Goal: Task Accomplishment & Management: Use online tool/utility

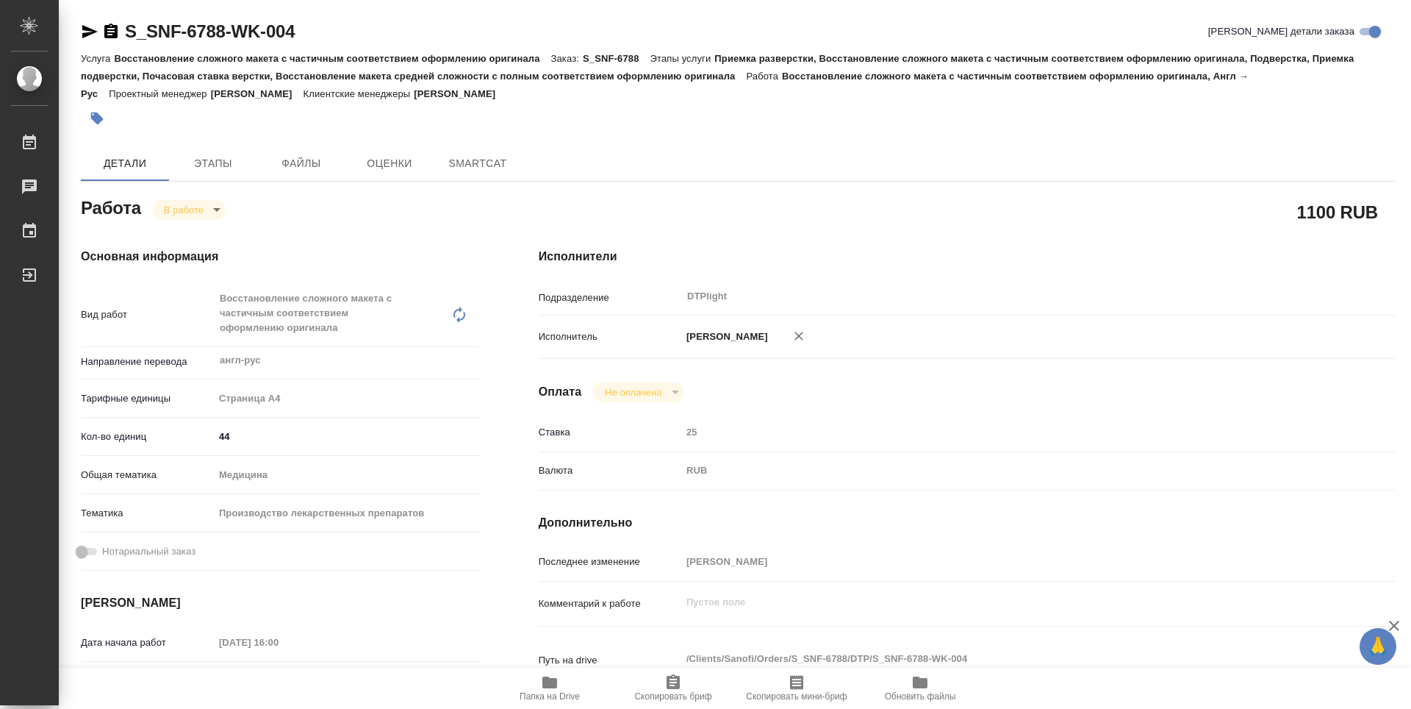
type textarea "x"
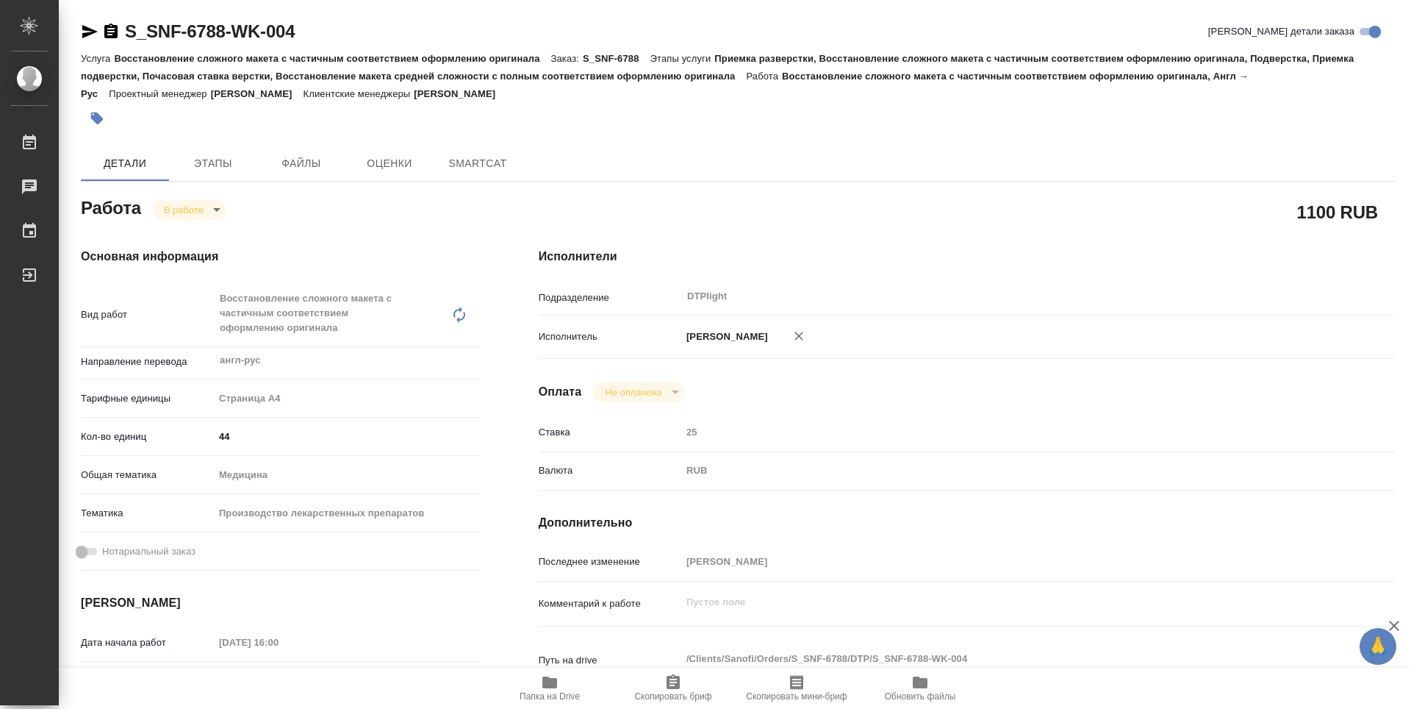
type textarea "x"
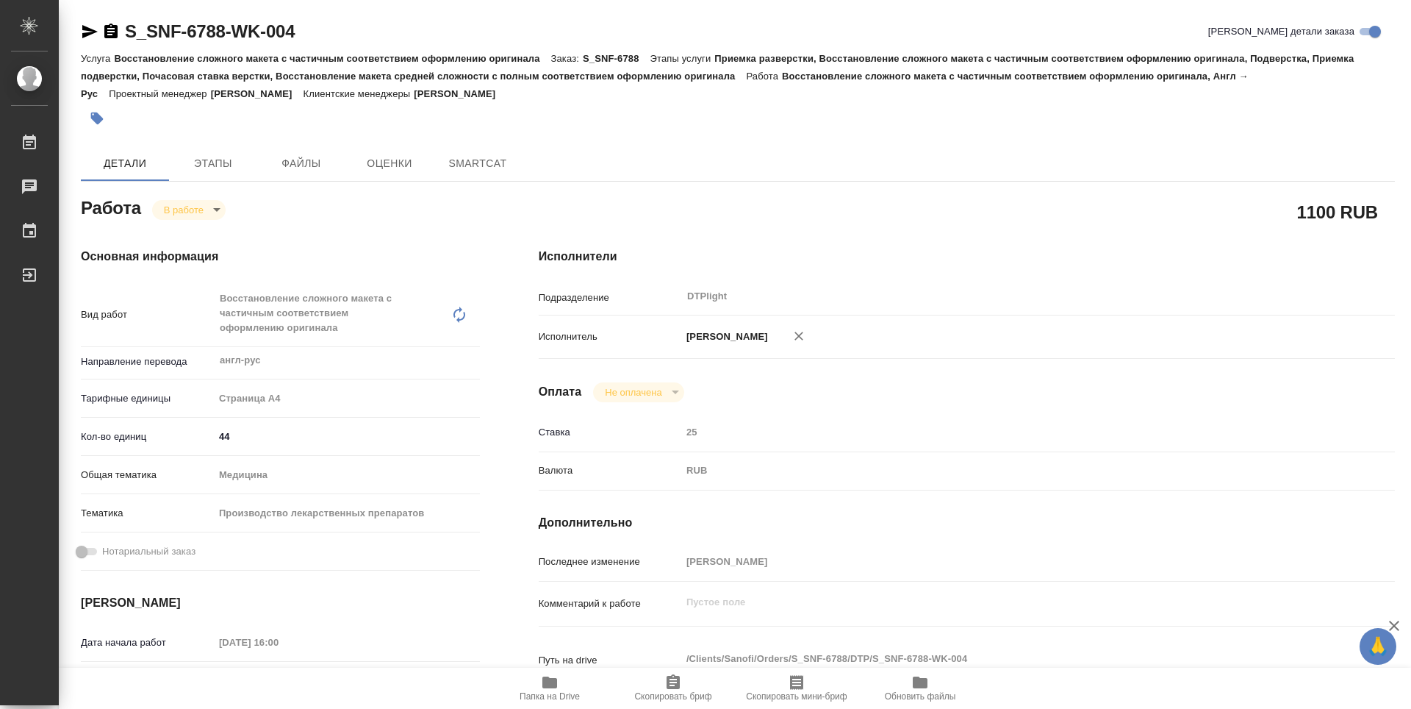
type textarea "x"
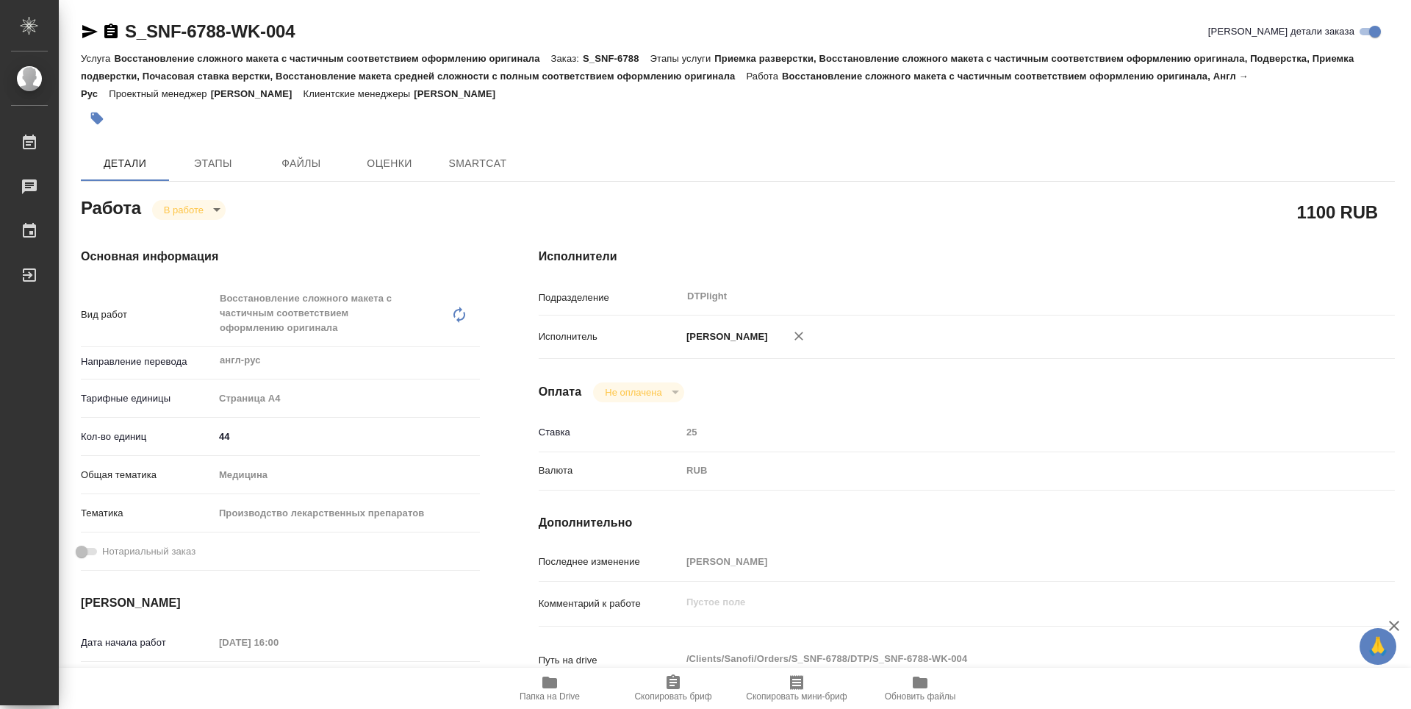
type textarea "x"
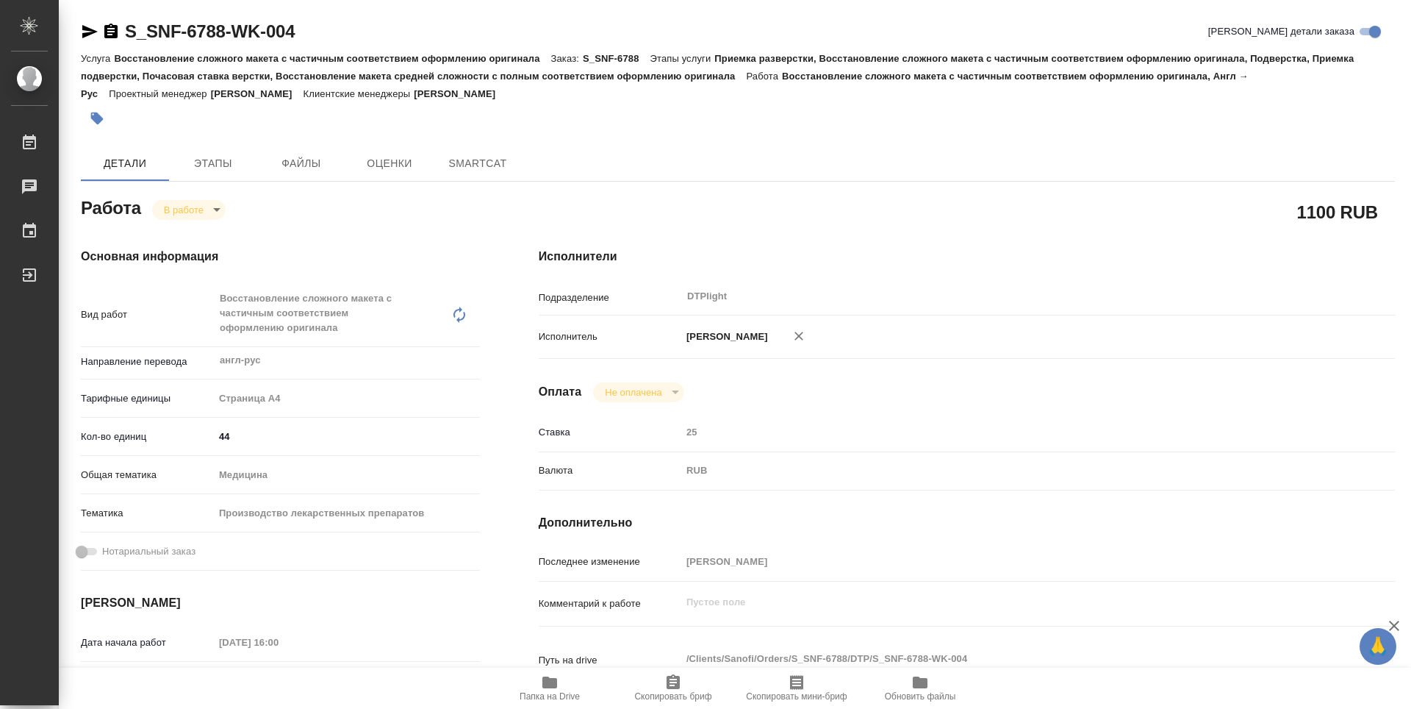
type textarea "x"
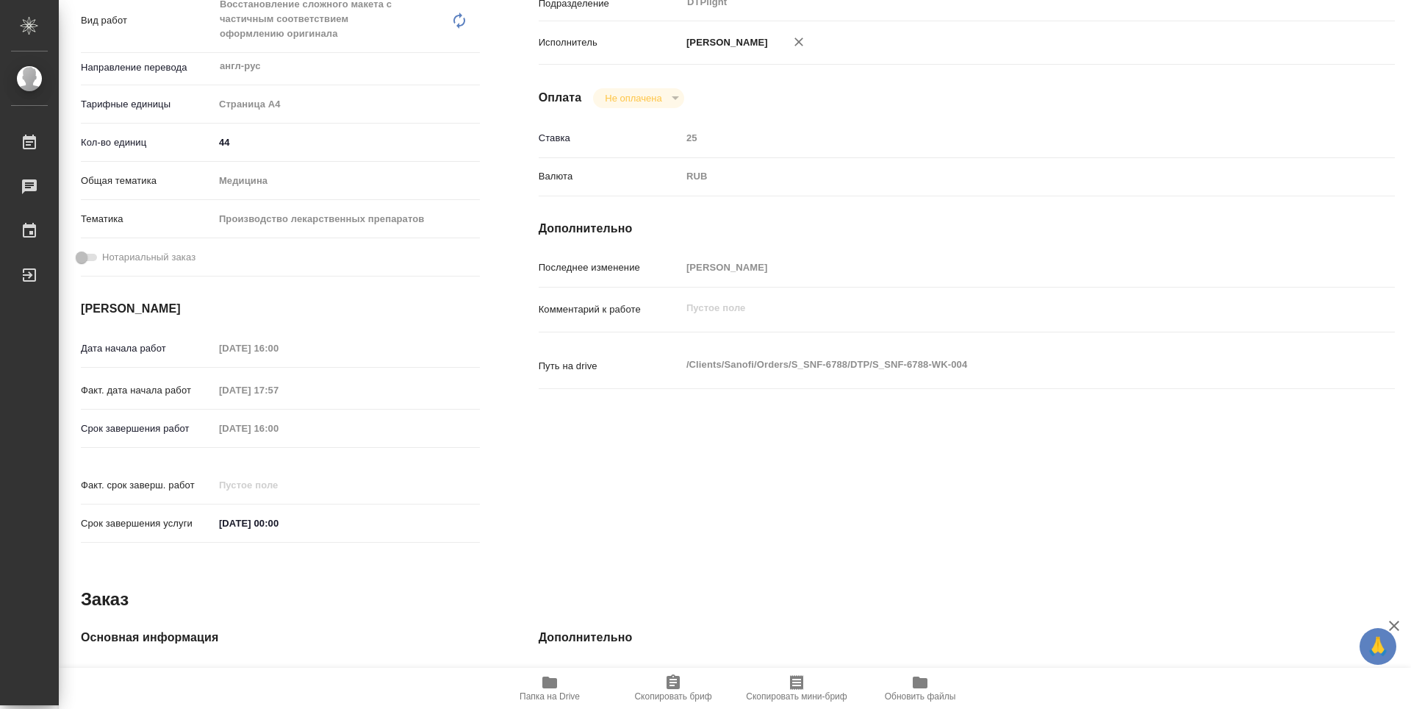
type textarea "x"
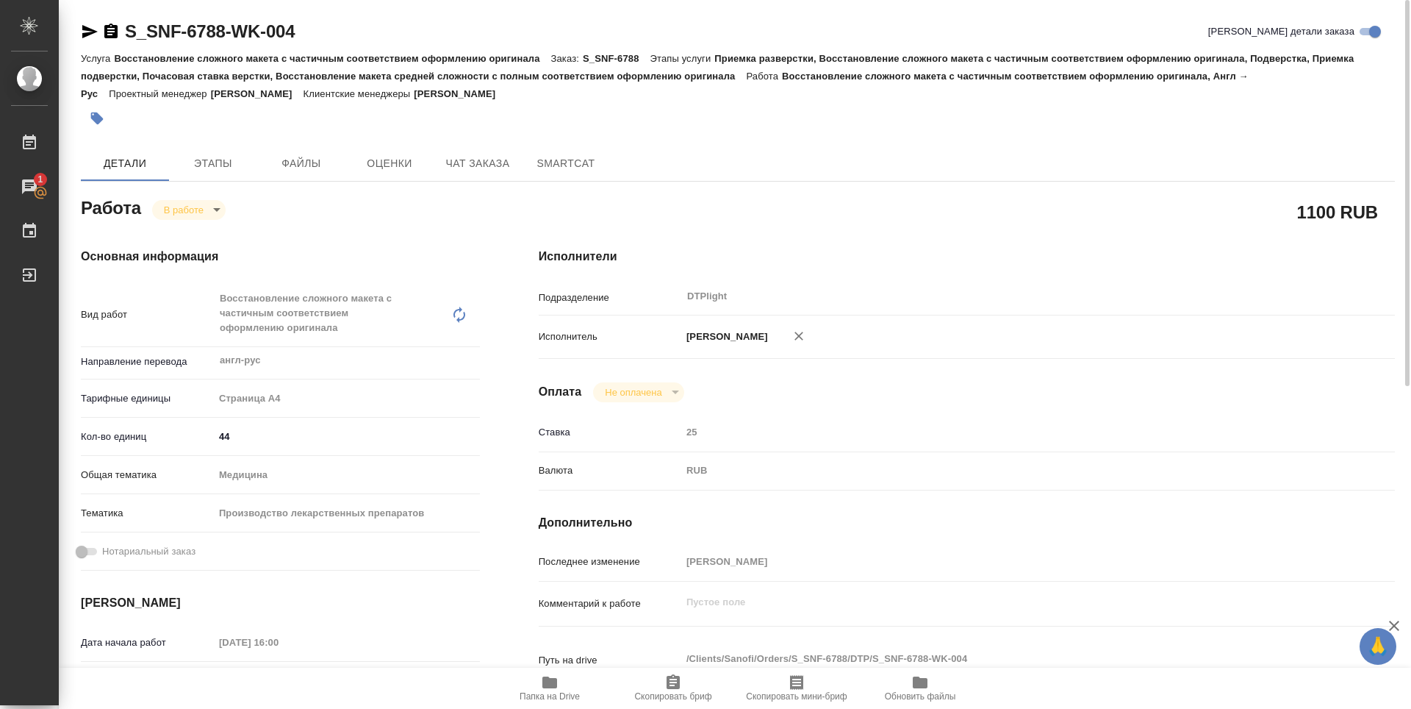
type textarea "x"
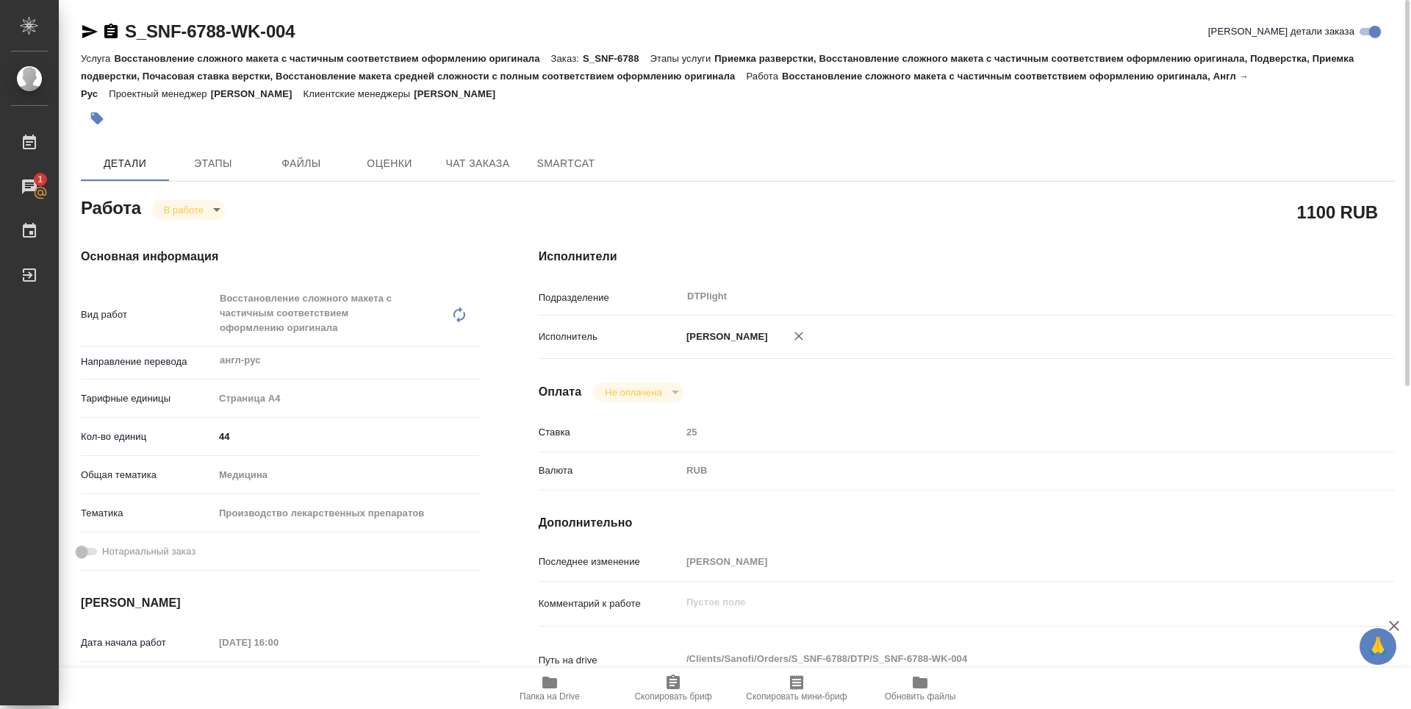
click at [83, 35] on icon "button" at bounding box center [89, 31] width 15 height 13
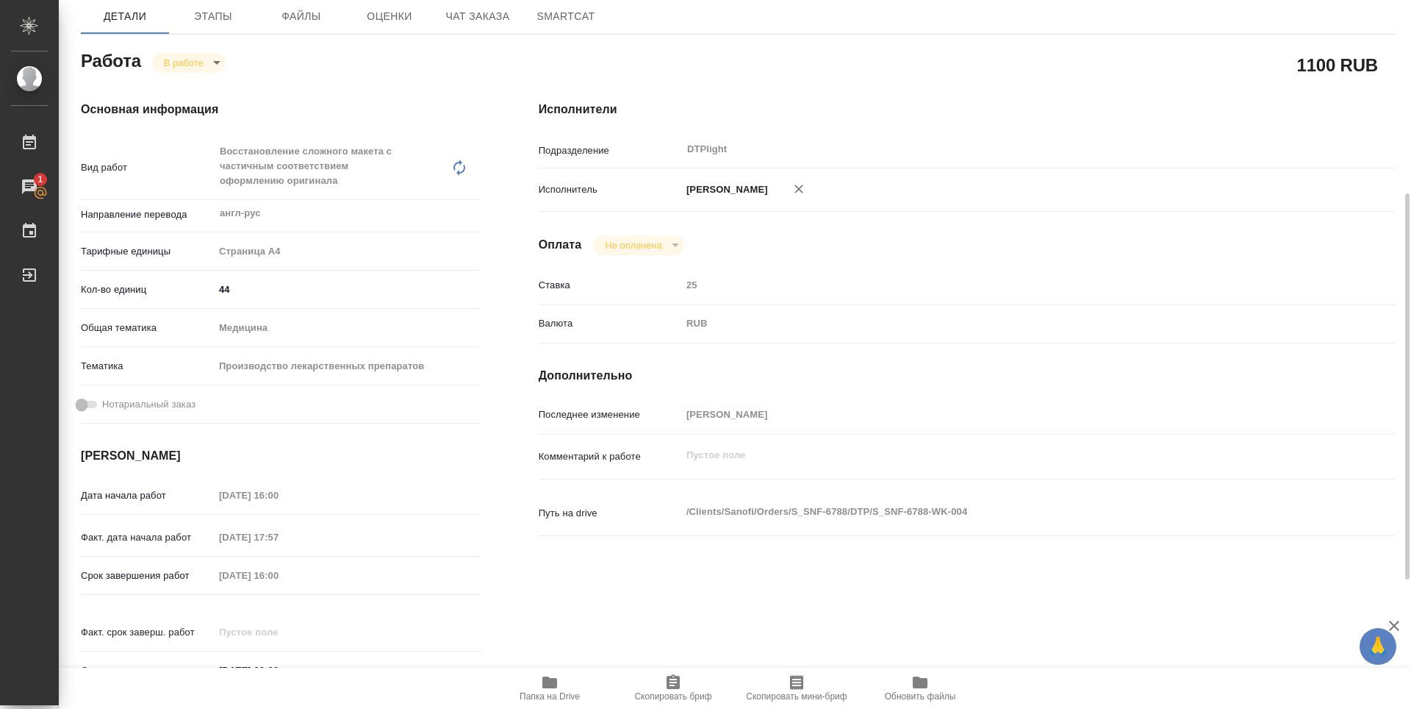
scroll to position [221, 0]
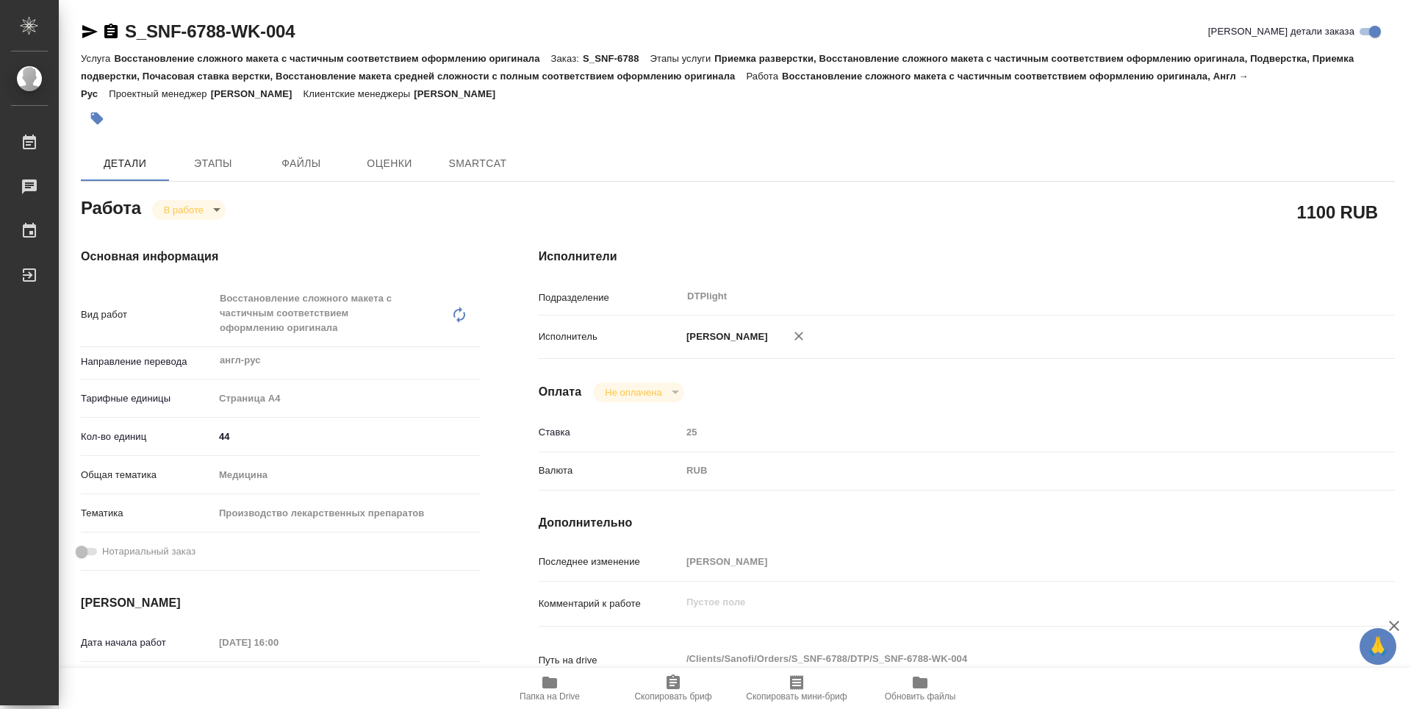
type textarea "x"
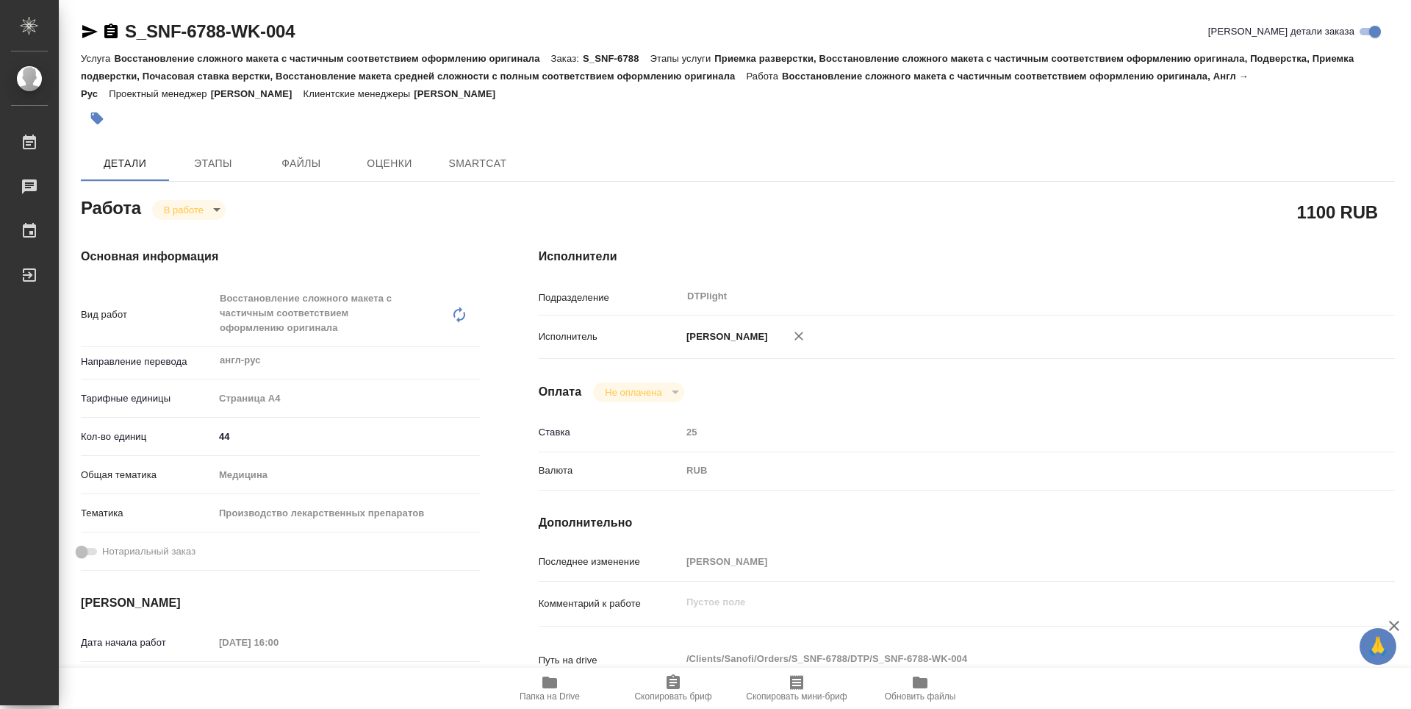
type textarea "x"
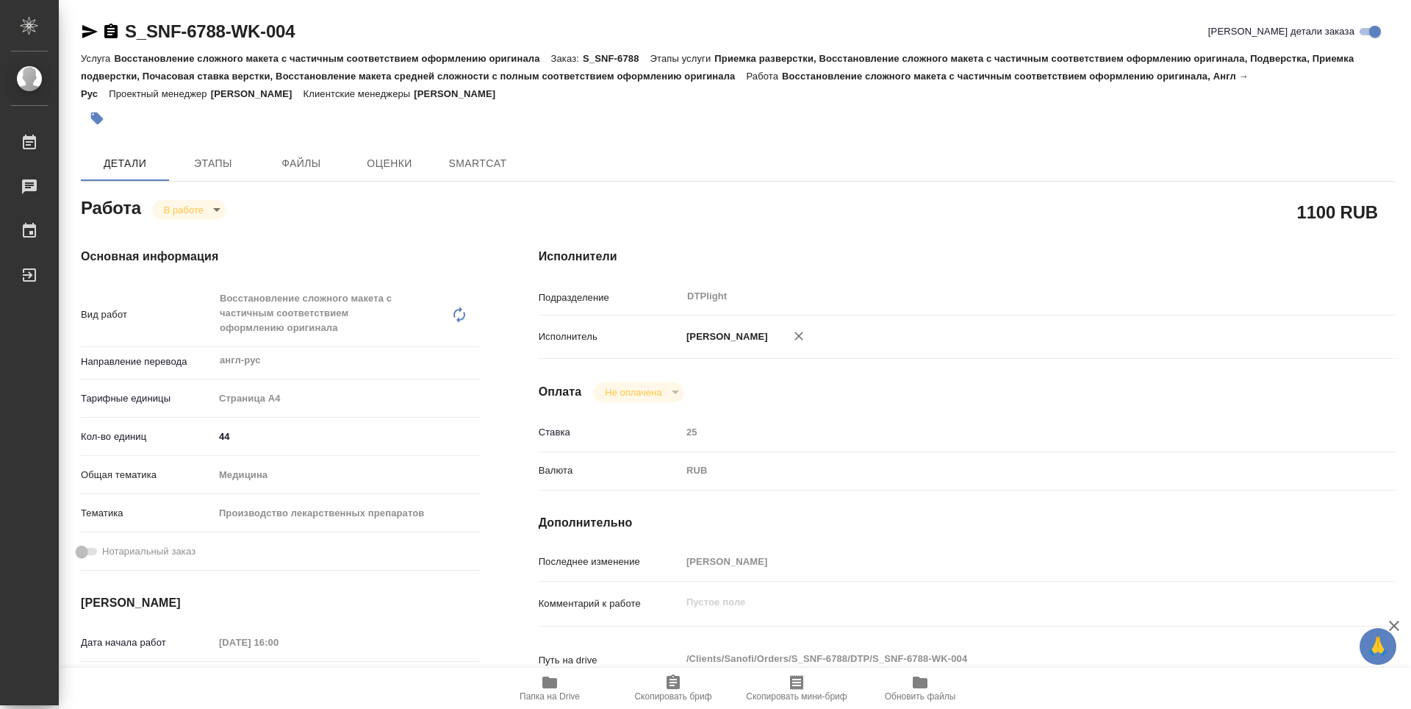
type textarea "x"
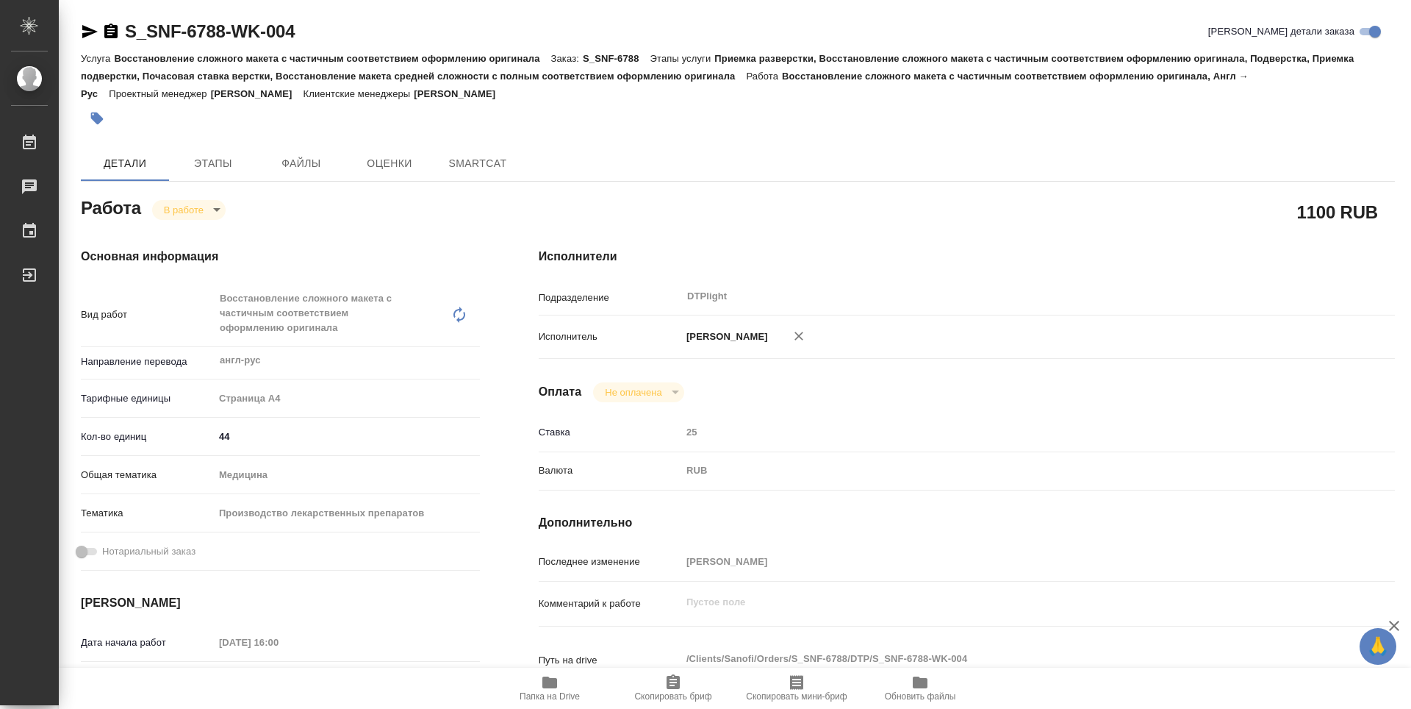
type textarea "x"
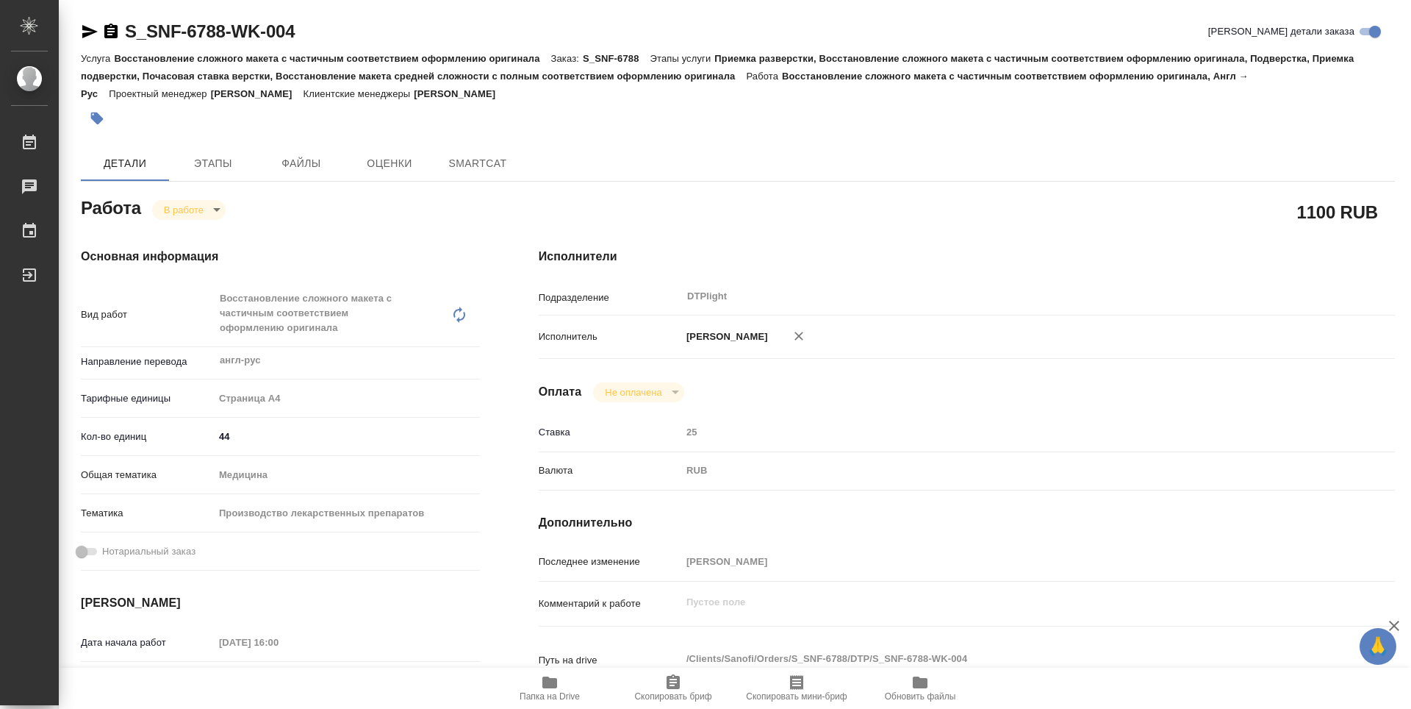
type textarea "x"
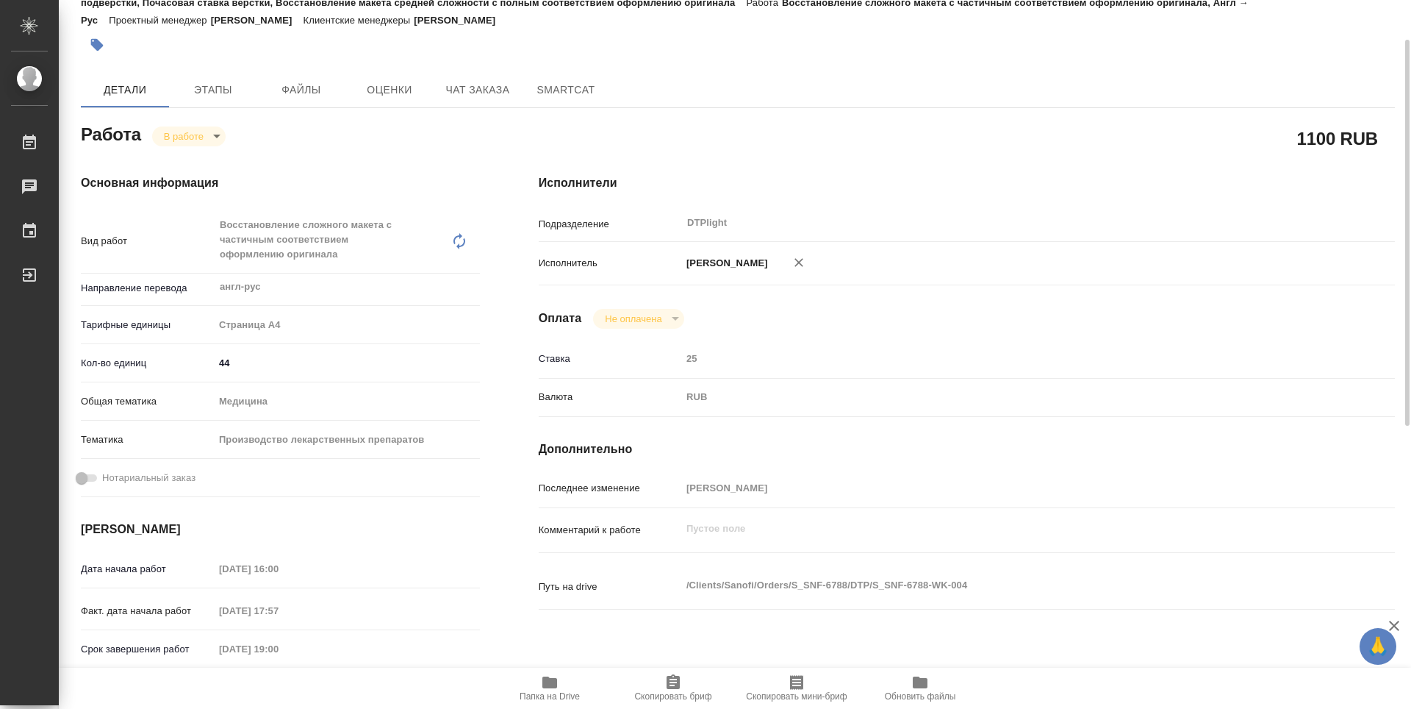
type textarea "x"
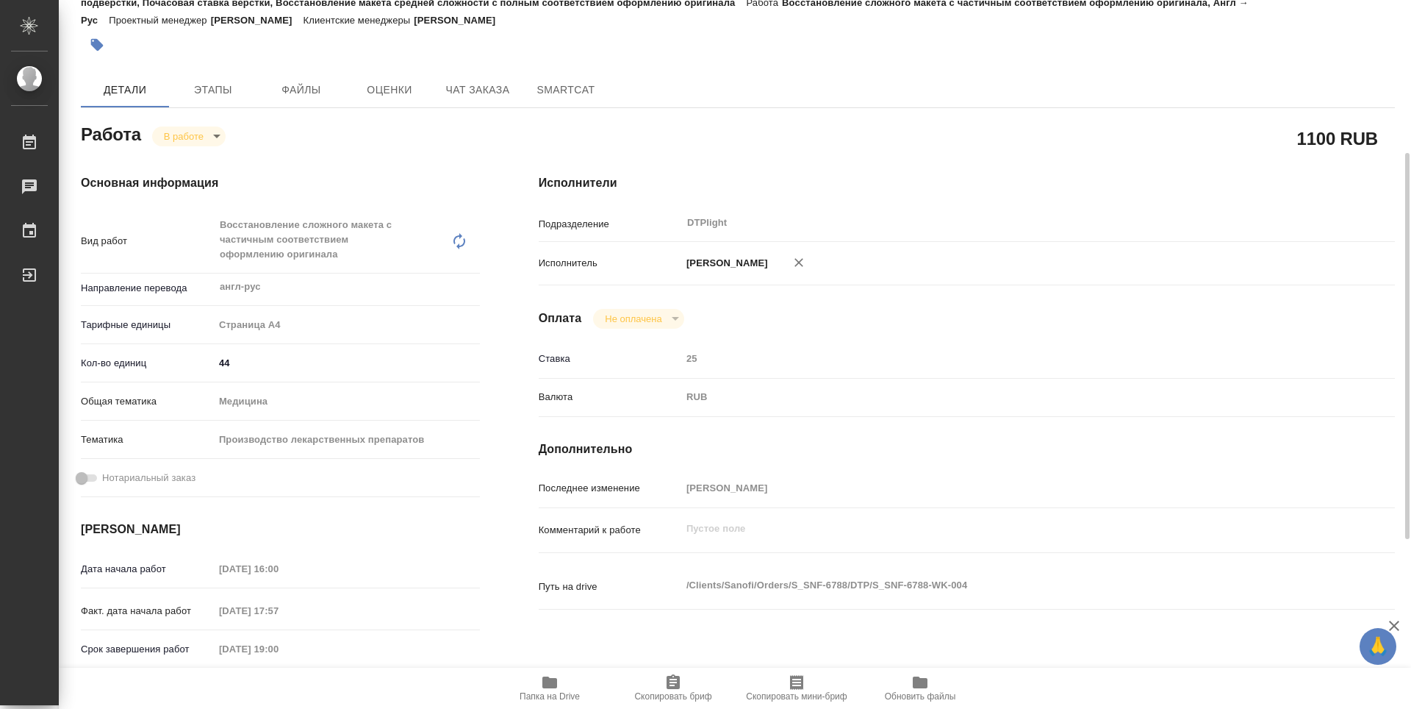
scroll to position [147, 0]
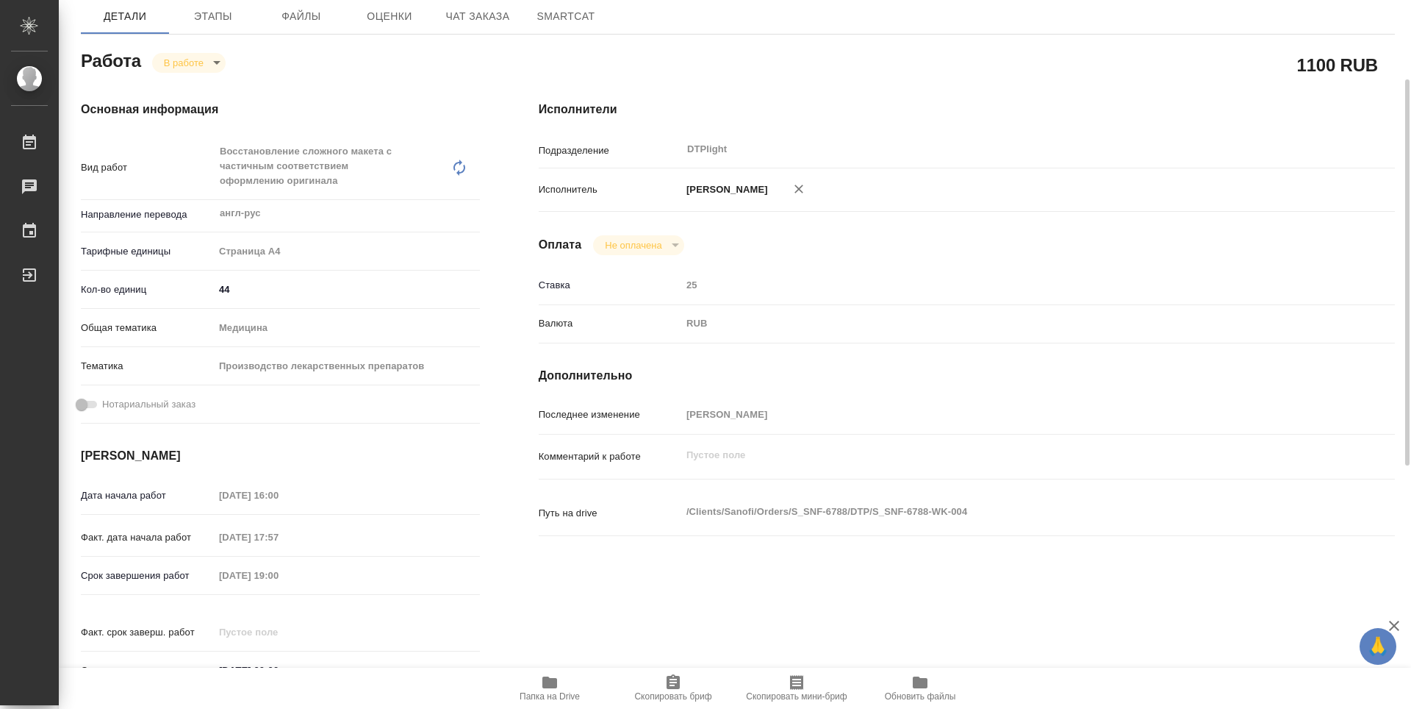
type textarea "x"
